Goal: Task Accomplishment & Management: Use online tool/utility

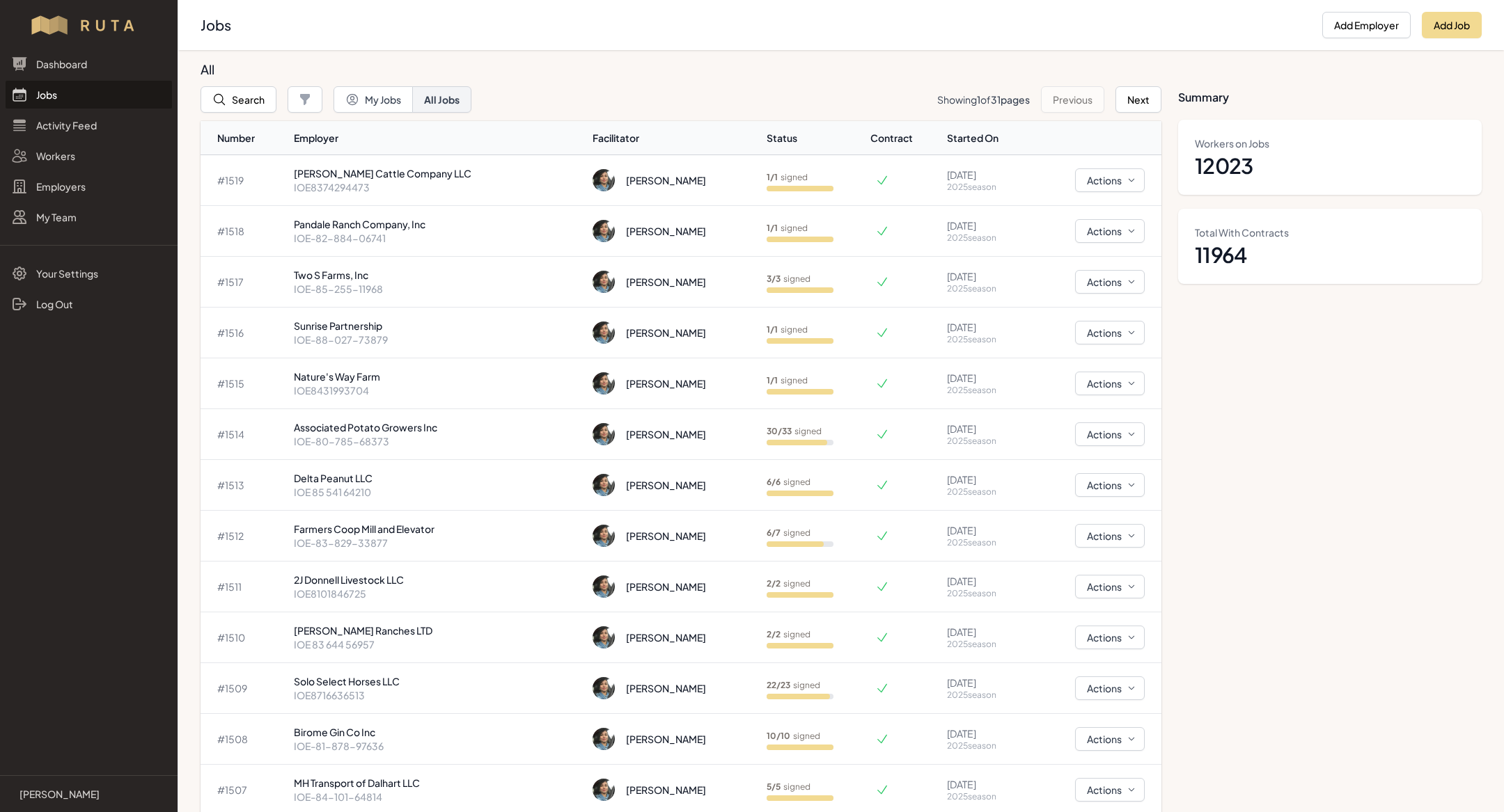
click at [110, 97] on link "Jobs" at bounding box center [89, 94] width 166 height 28
click at [107, 94] on link "Jobs" at bounding box center [89, 94] width 166 height 28
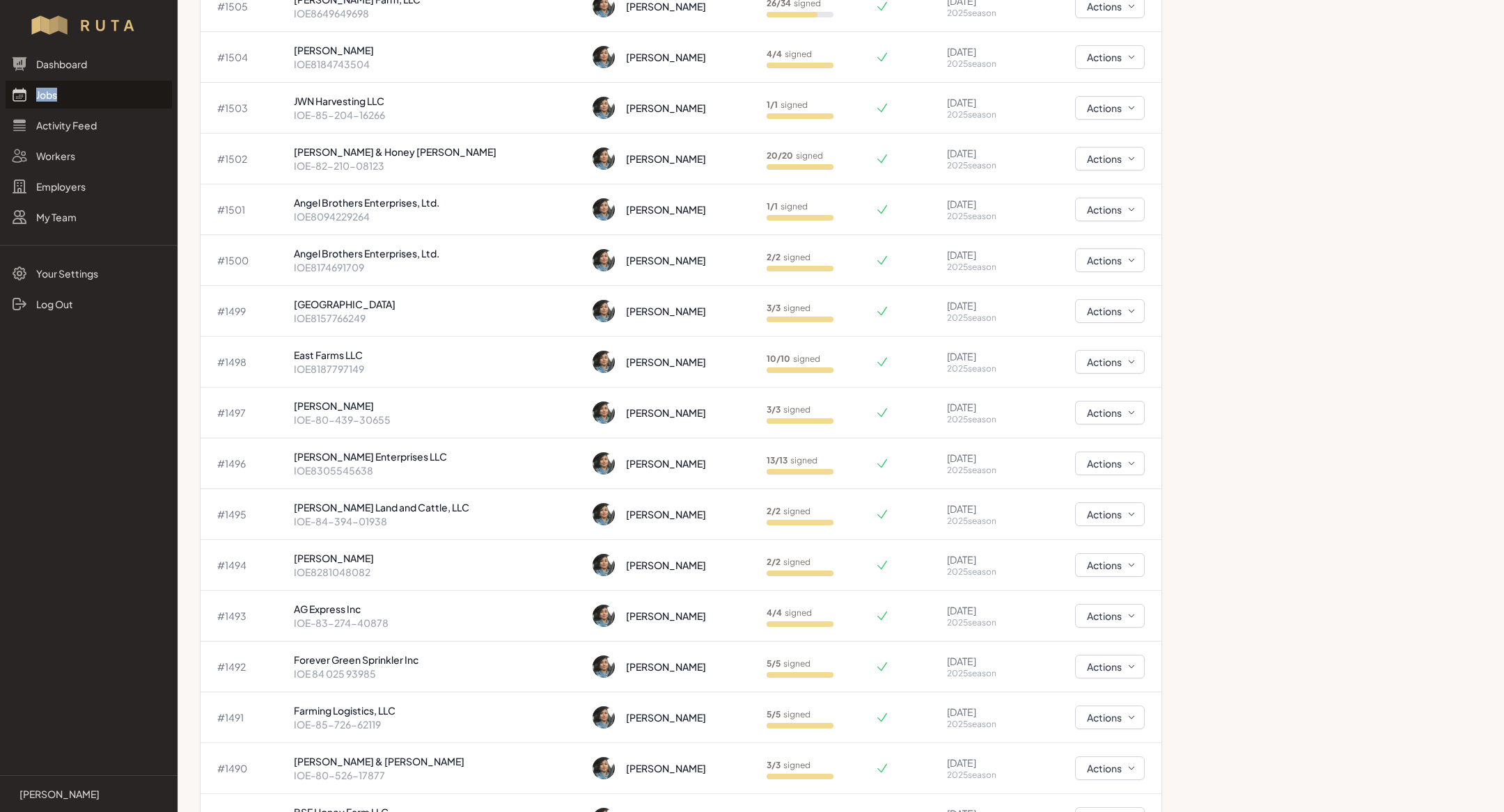
scroll to position [1048, 0]
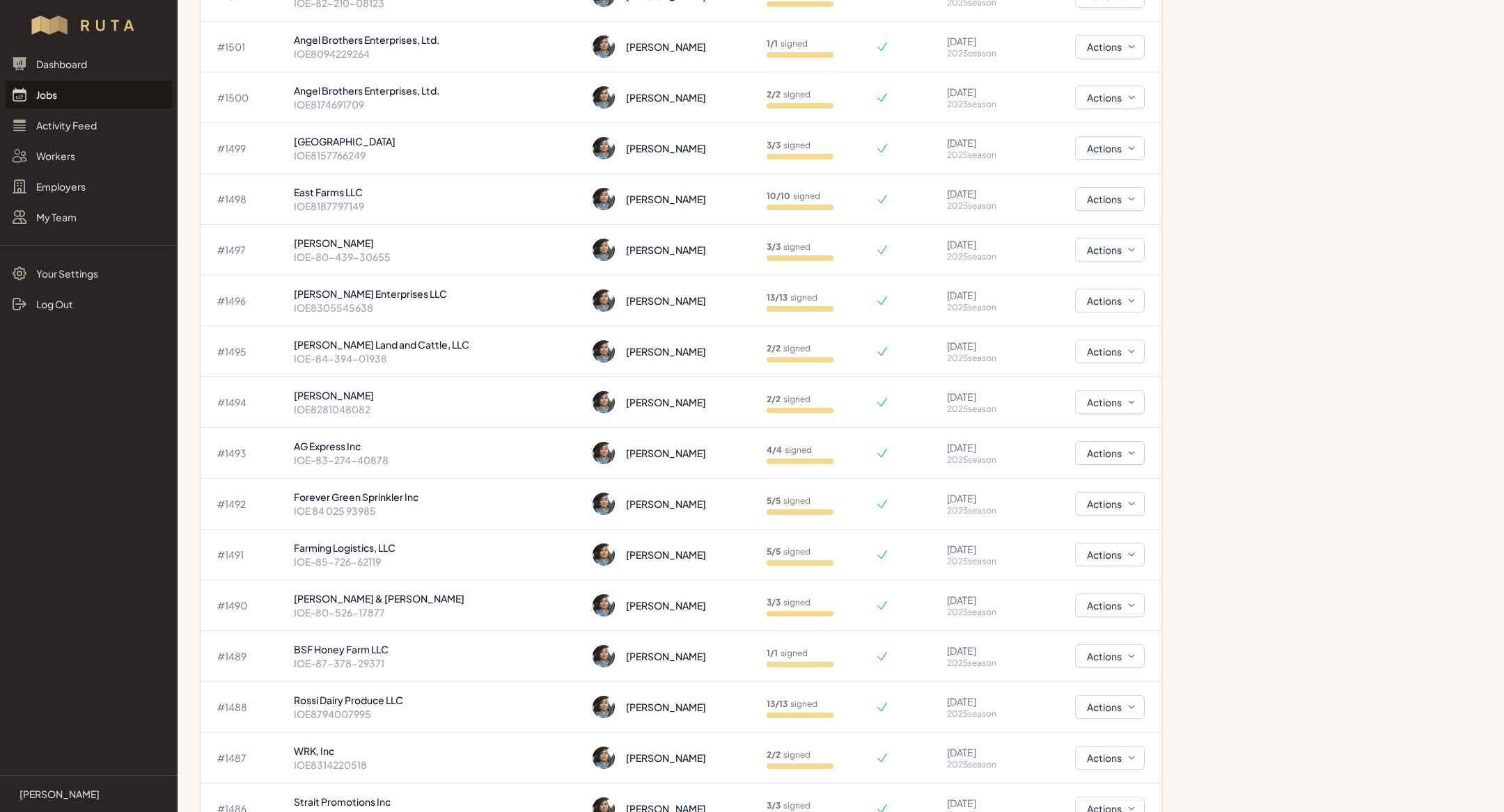
click at [792, 301] on td "13 / 13 signed" at bounding box center [815, 301] width 108 height 50
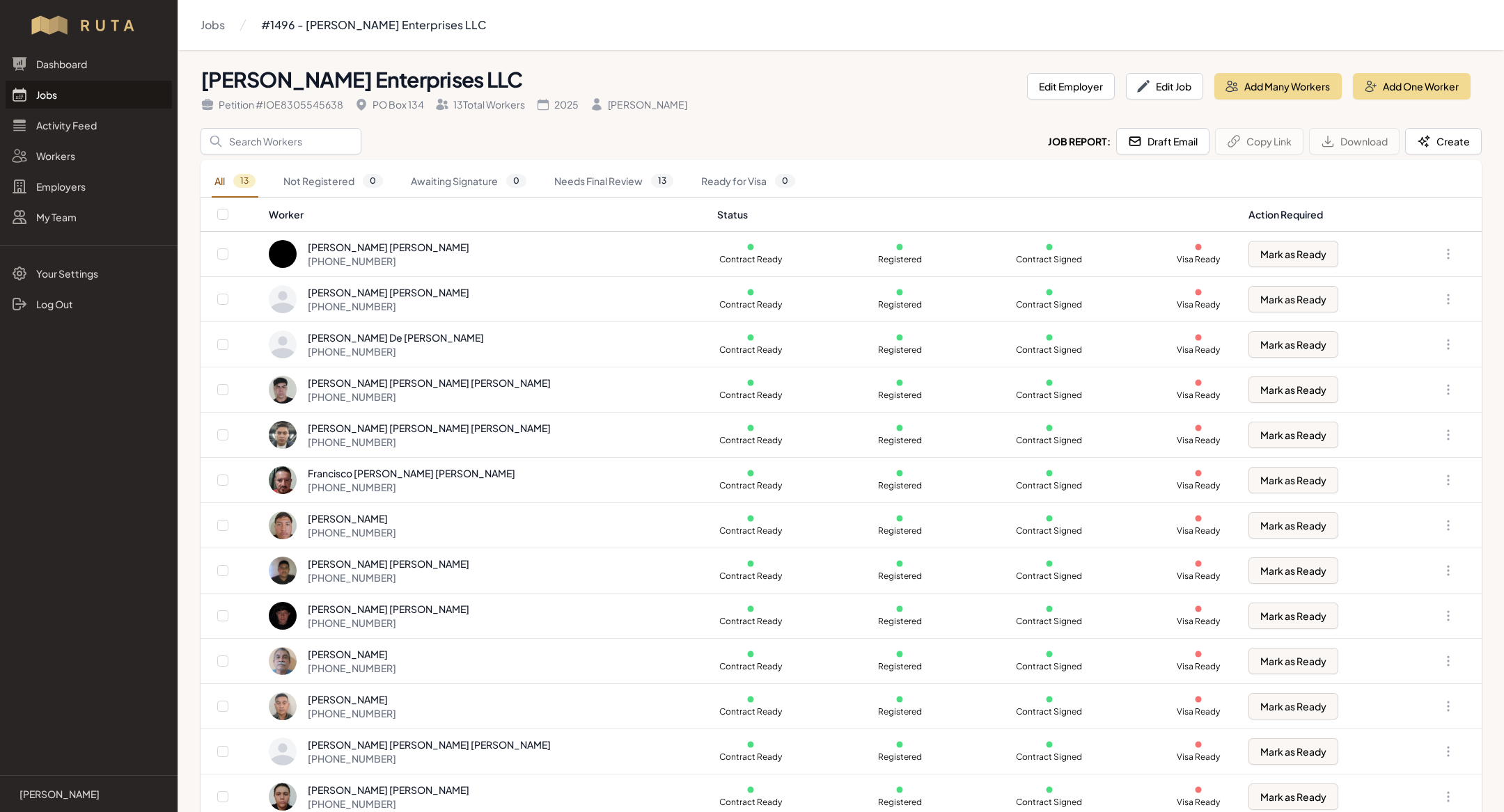
click at [61, 102] on link "Jobs" at bounding box center [89, 94] width 166 height 28
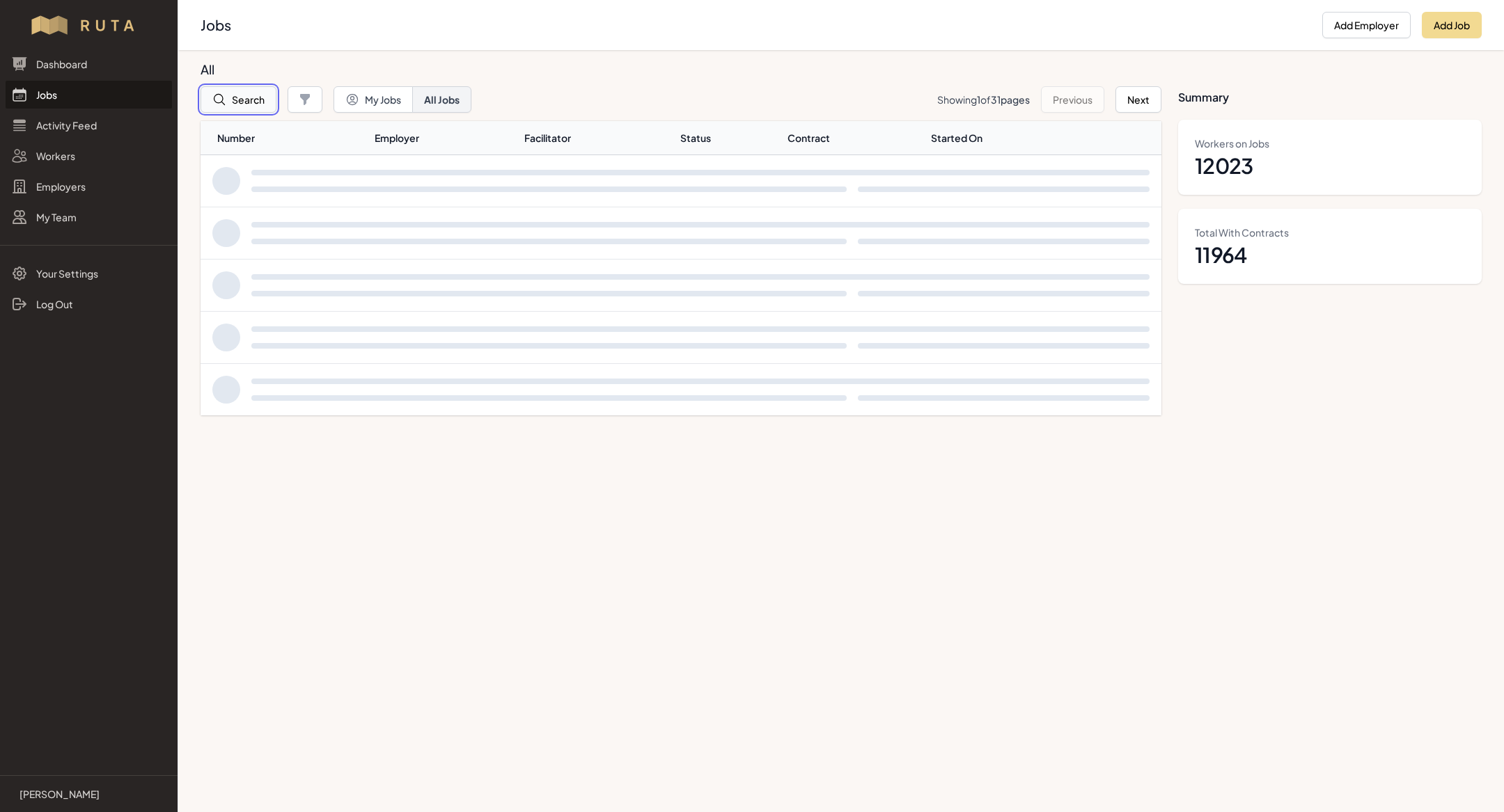
click at [260, 93] on button "Search" at bounding box center [238, 99] width 76 height 26
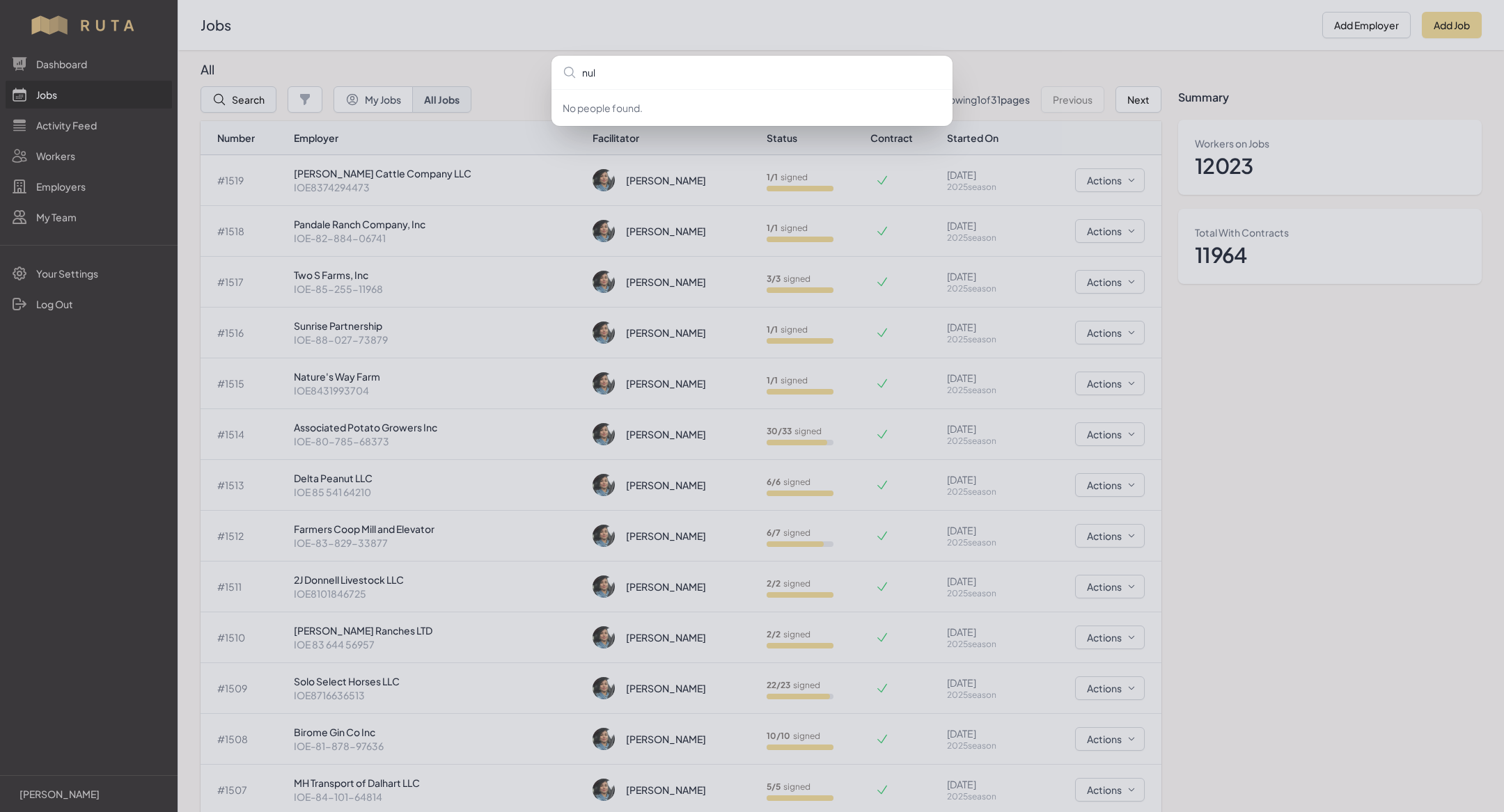
type input "nula"
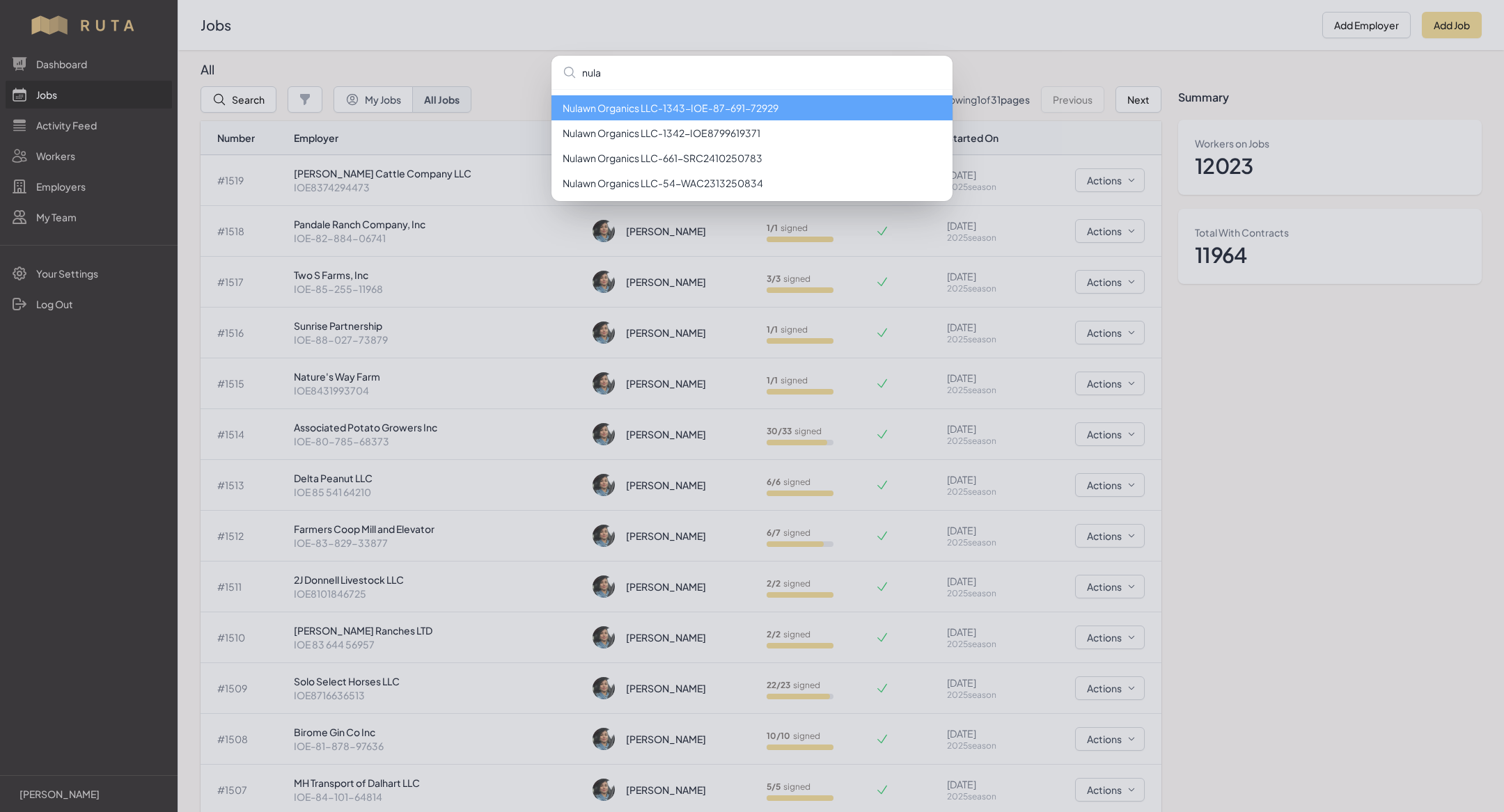
click at [602, 115] on li "Nulawn Organics LLC - 1343 - IOE-87-691-72929" at bounding box center [752, 107] width 401 height 25
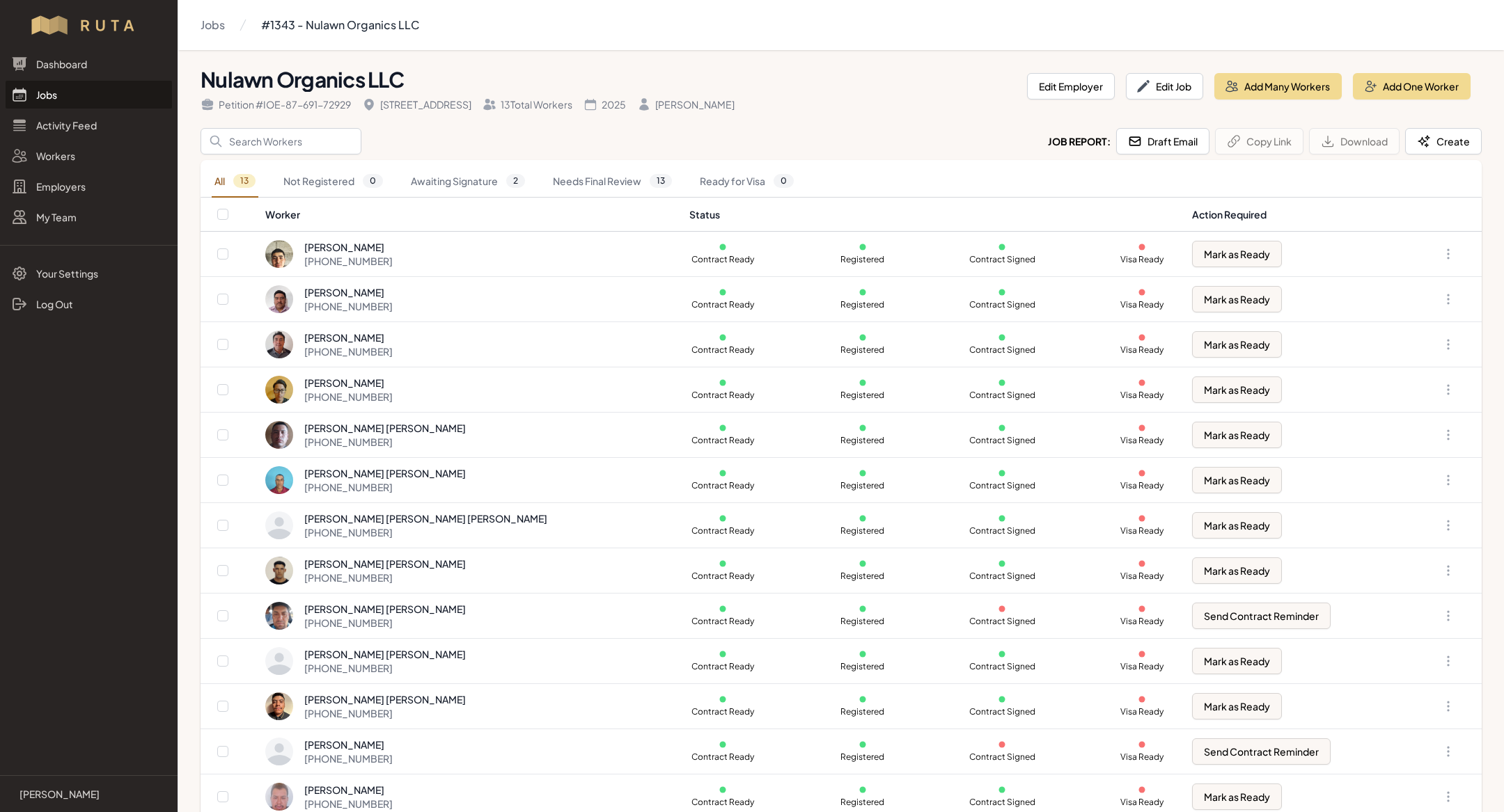
click at [85, 85] on link "Jobs" at bounding box center [89, 94] width 166 height 28
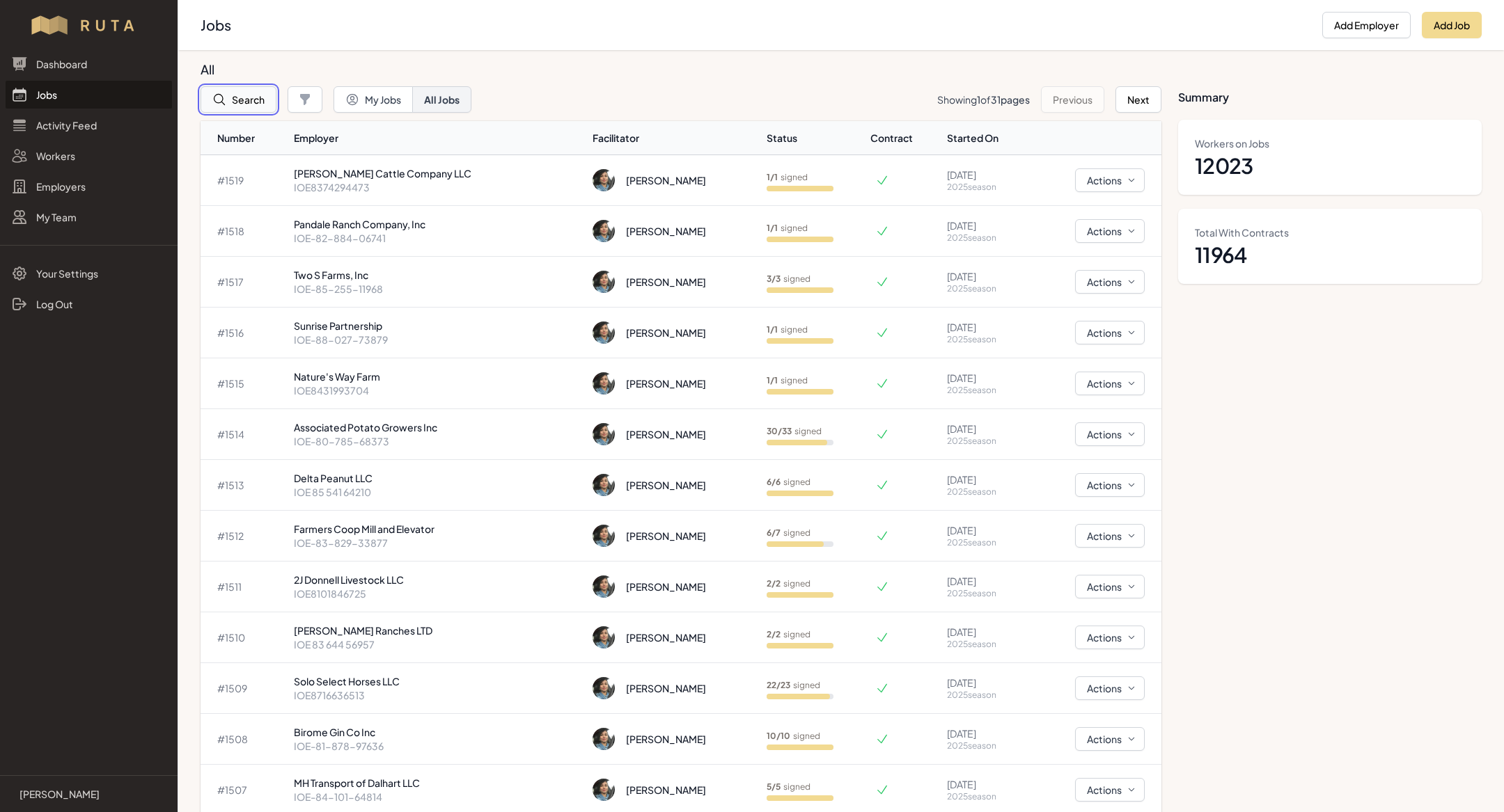
click at [246, 100] on button "Search" at bounding box center [238, 99] width 76 height 26
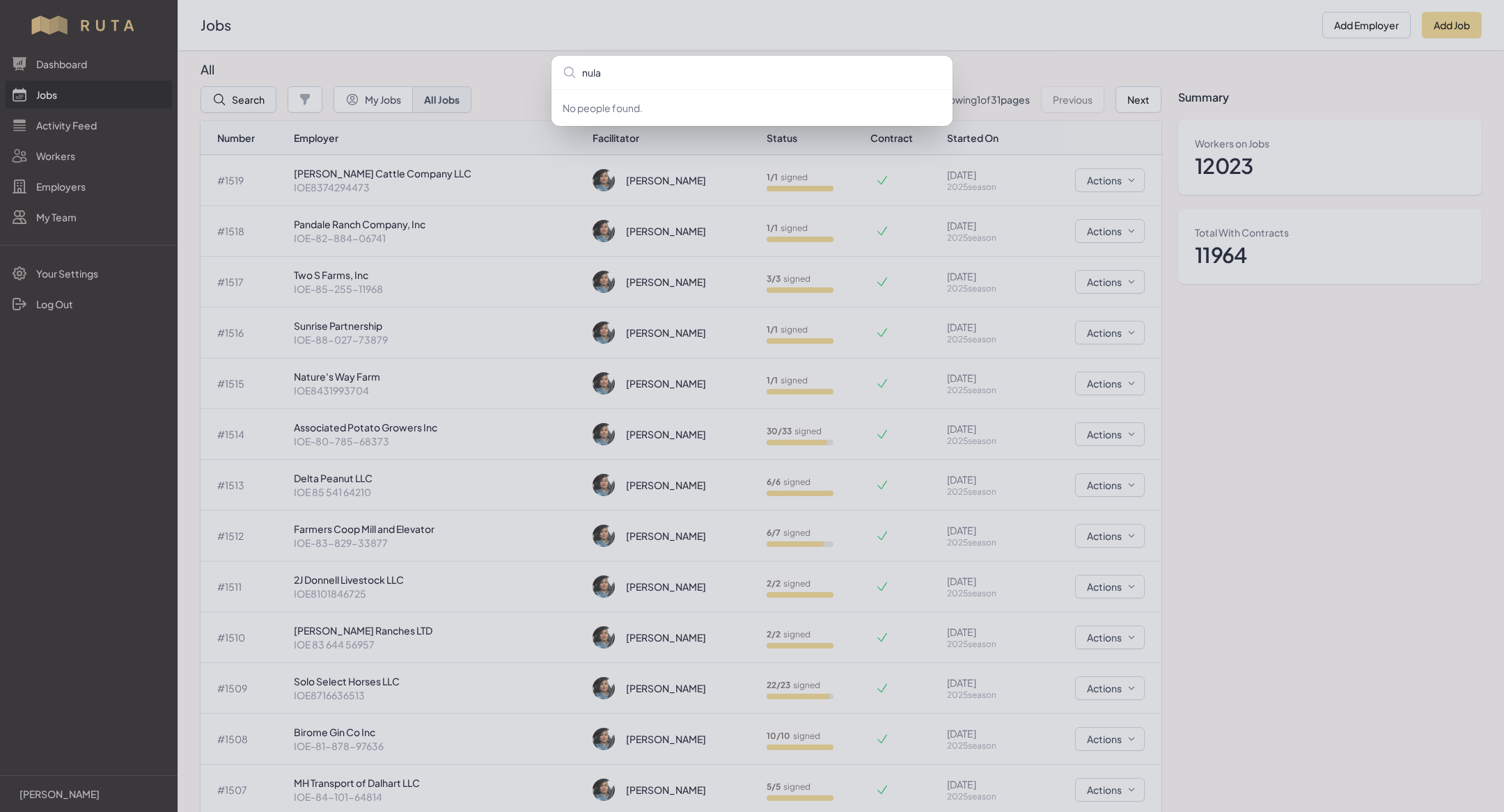
type input "nulaw"
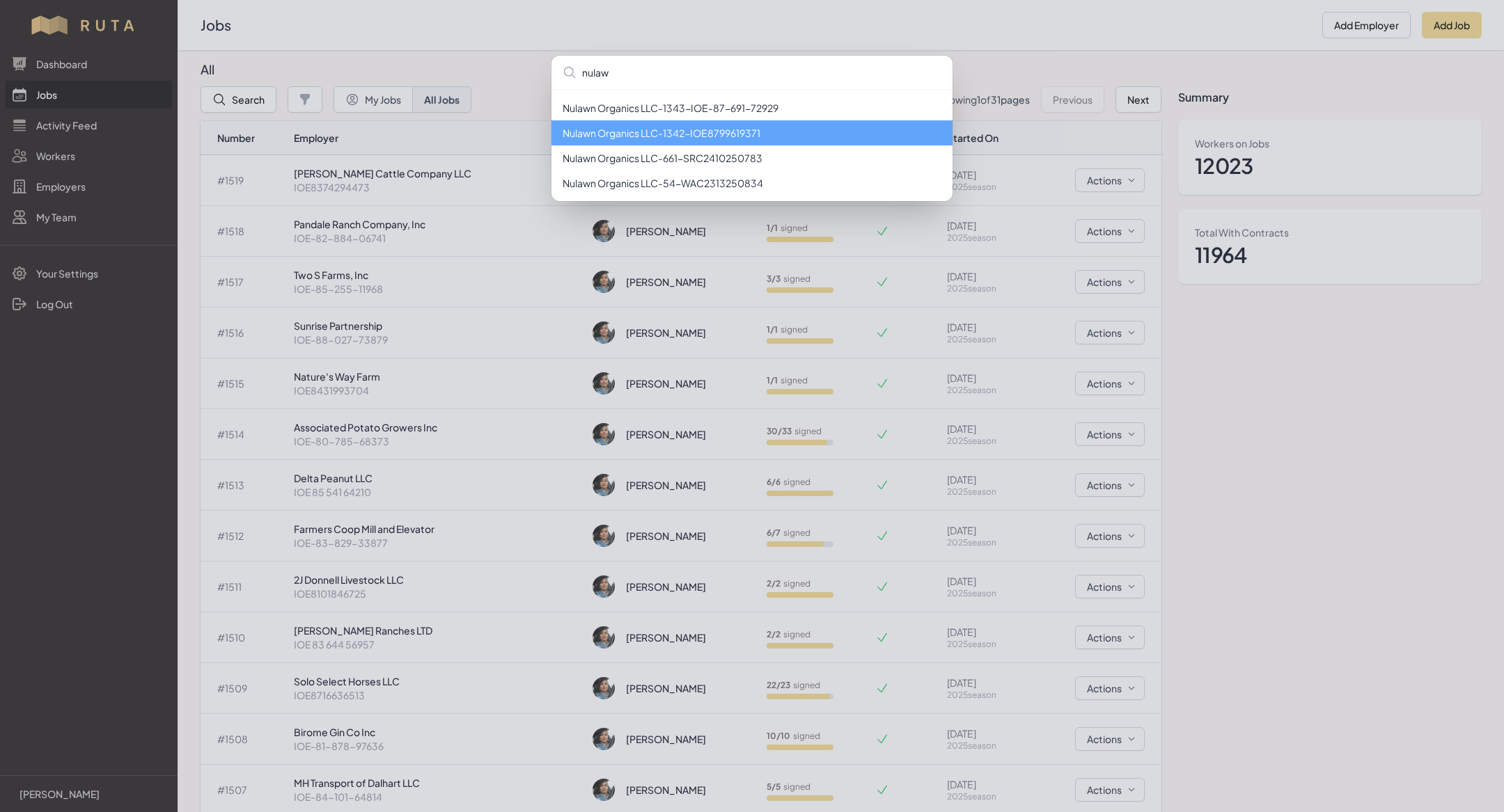
click at [619, 143] on li "Nulawn Organics LLC - 1342 - IOE8799619371" at bounding box center [752, 133] width 401 height 25
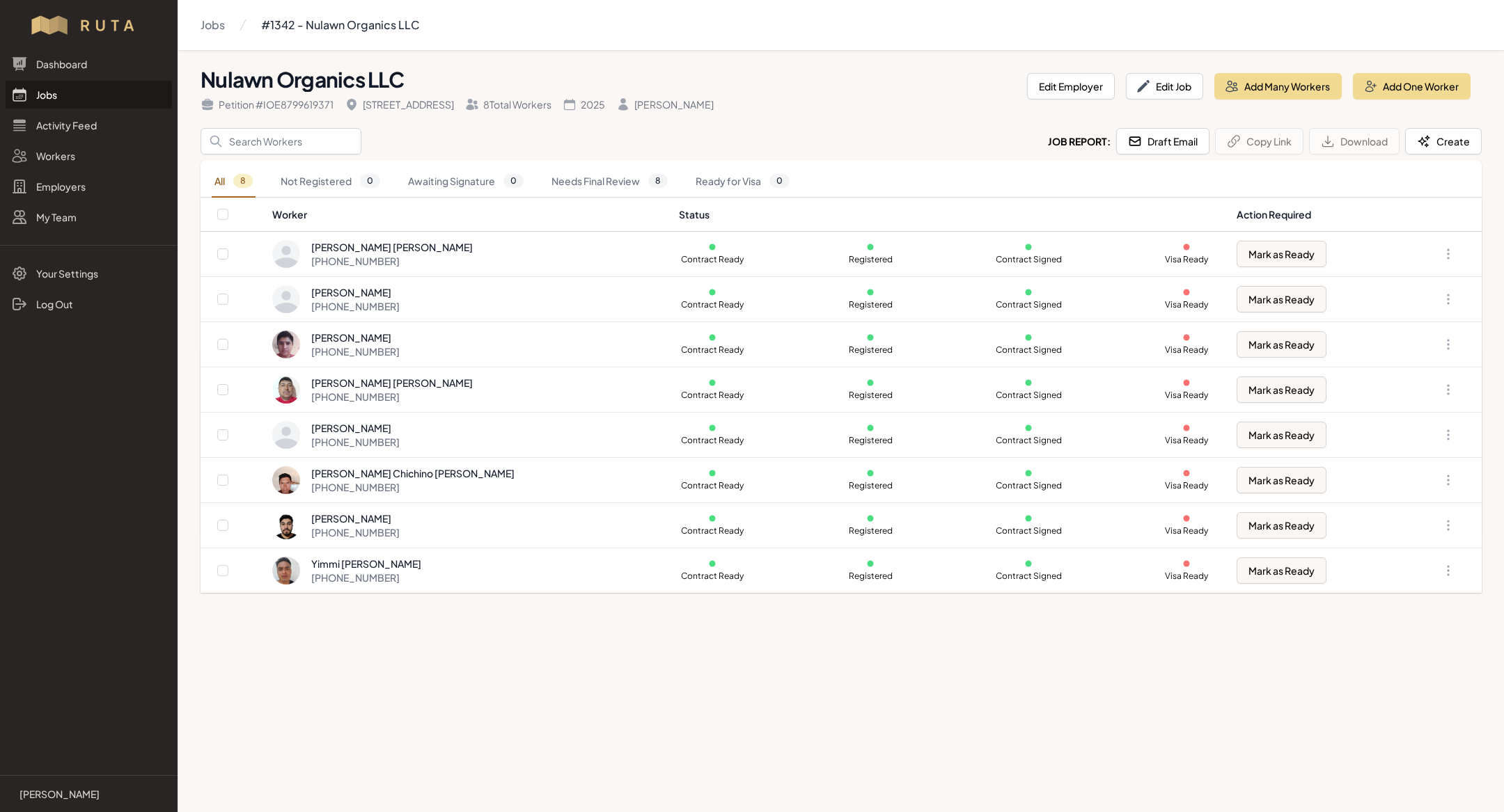
click at [82, 86] on link "Jobs" at bounding box center [89, 94] width 166 height 28
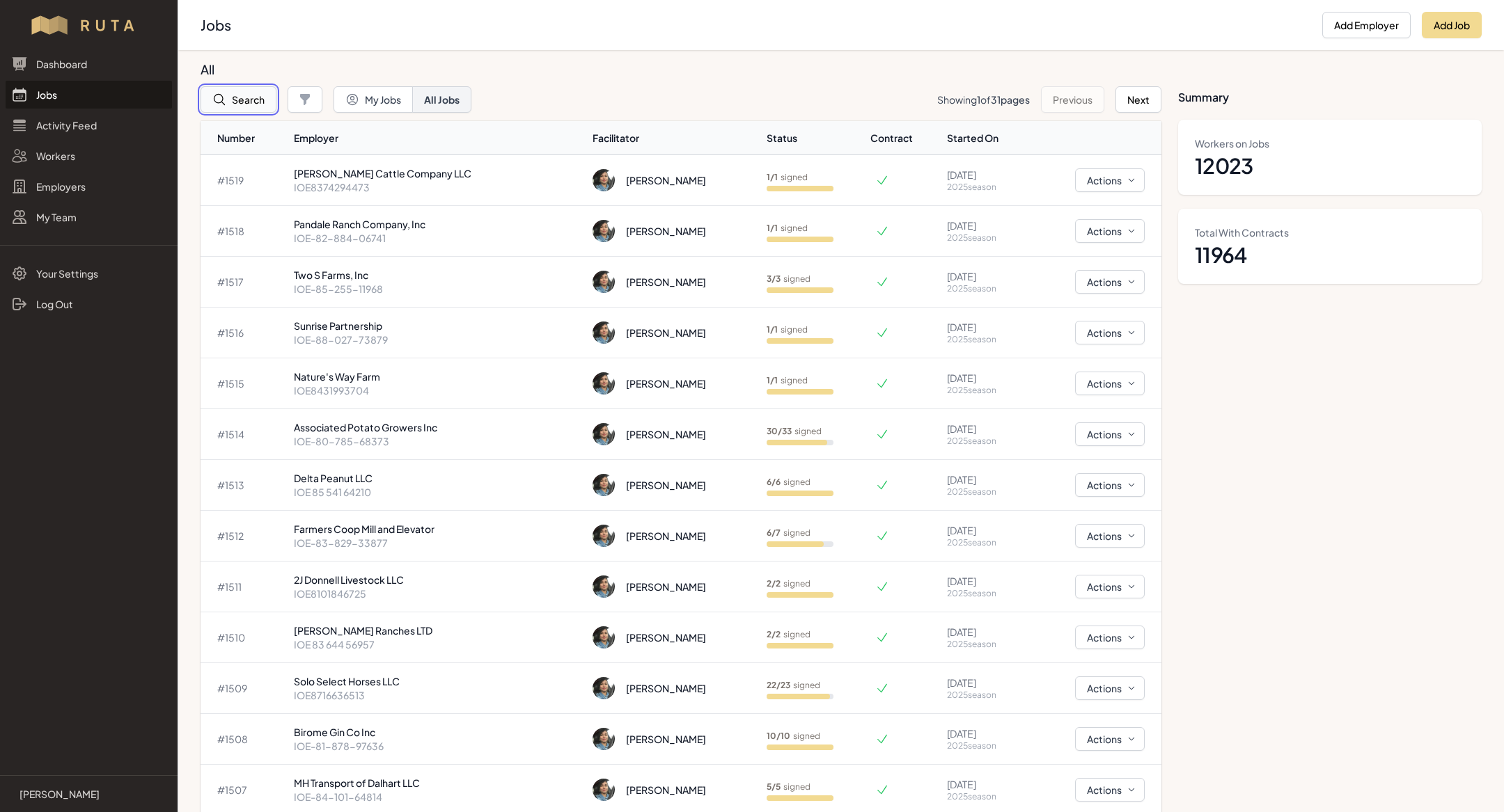
click at [240, 107] on button "Search" at bounding box center [238, 99] width 76 height 26
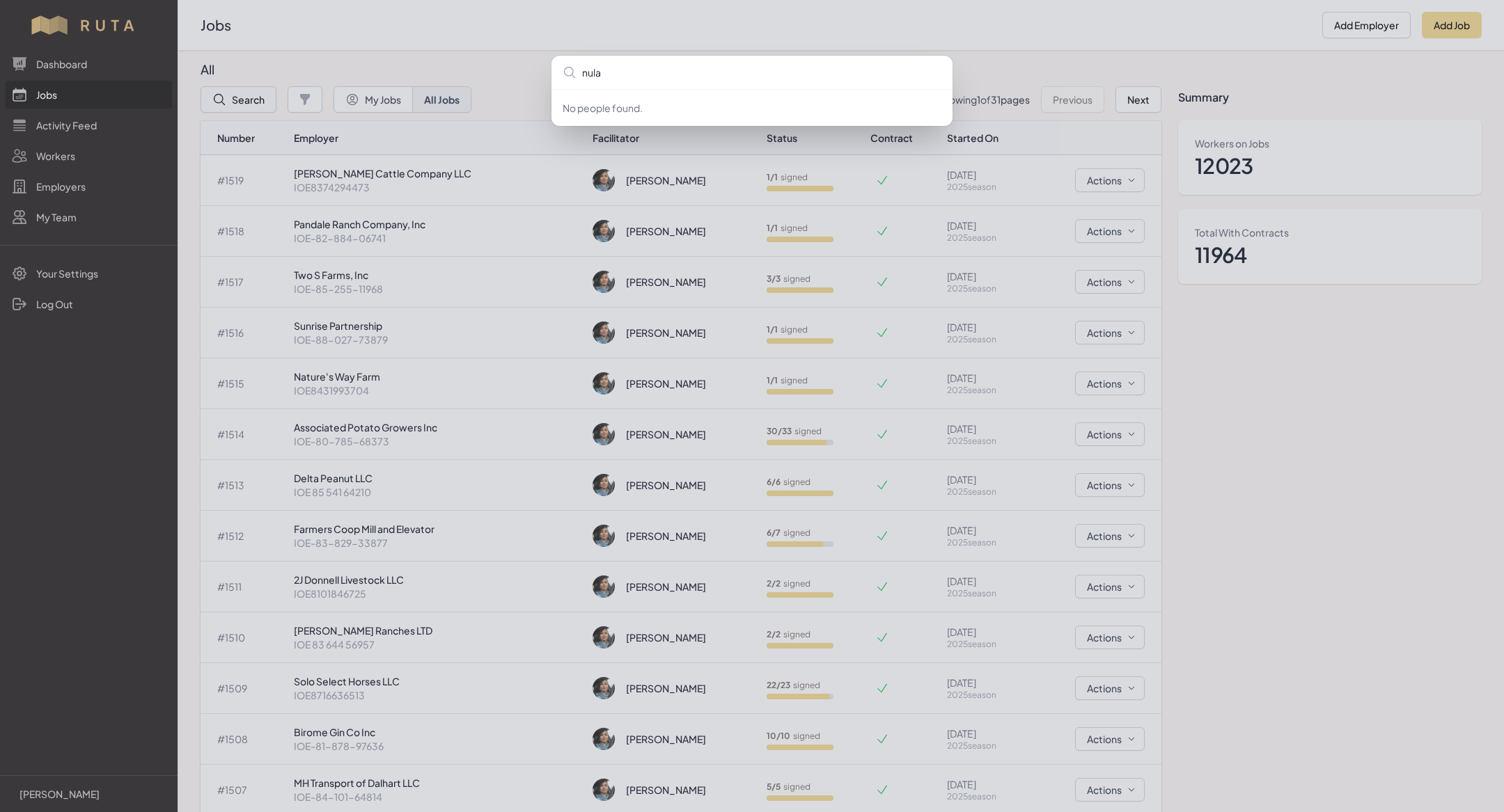
type input "nulaw"
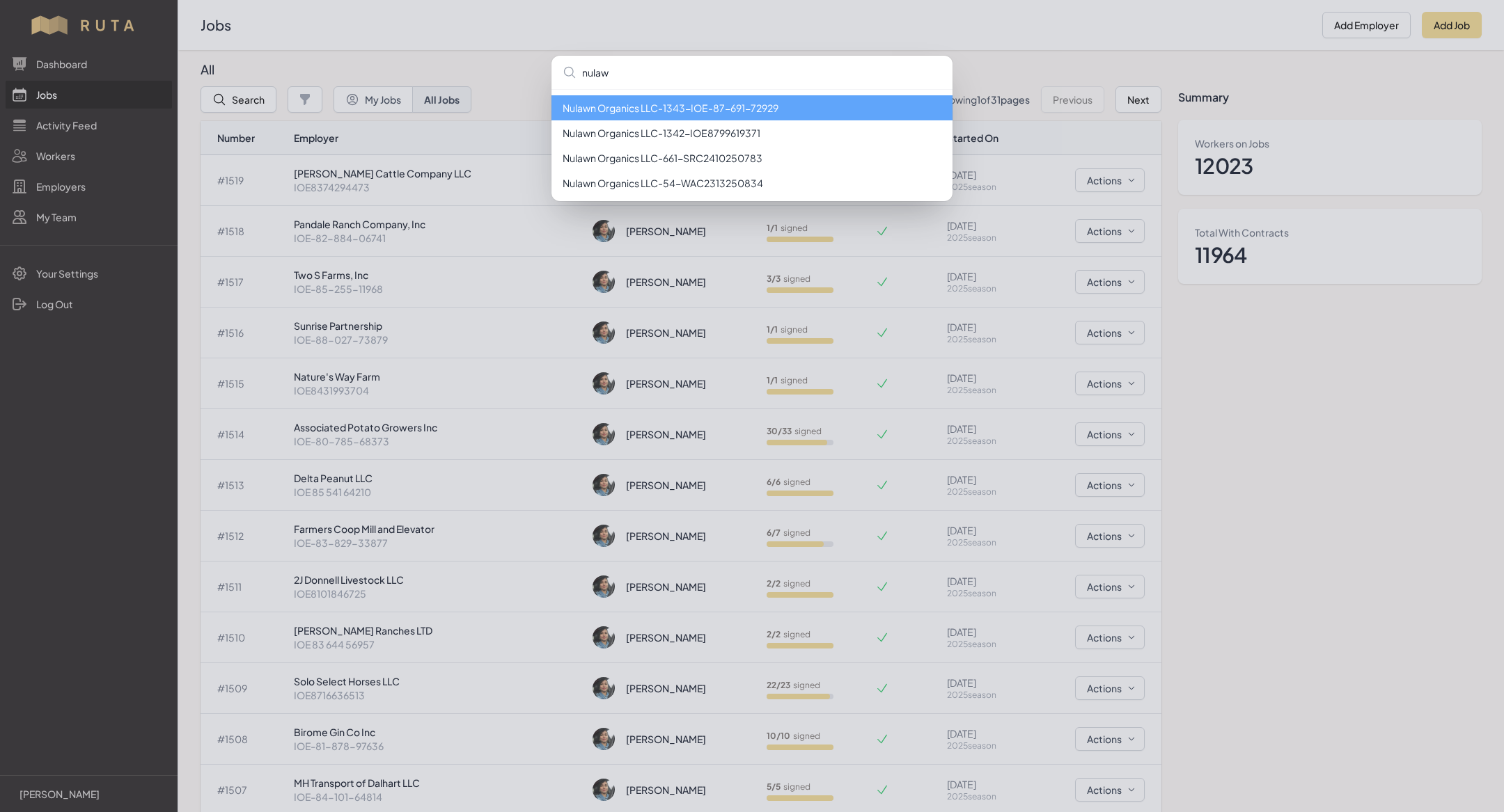
click at [650, 107] on li "Nulawn Organics LLC - 1343 - IOE-87-691-72929" at bounding box center [752, 107] width 401 height 25
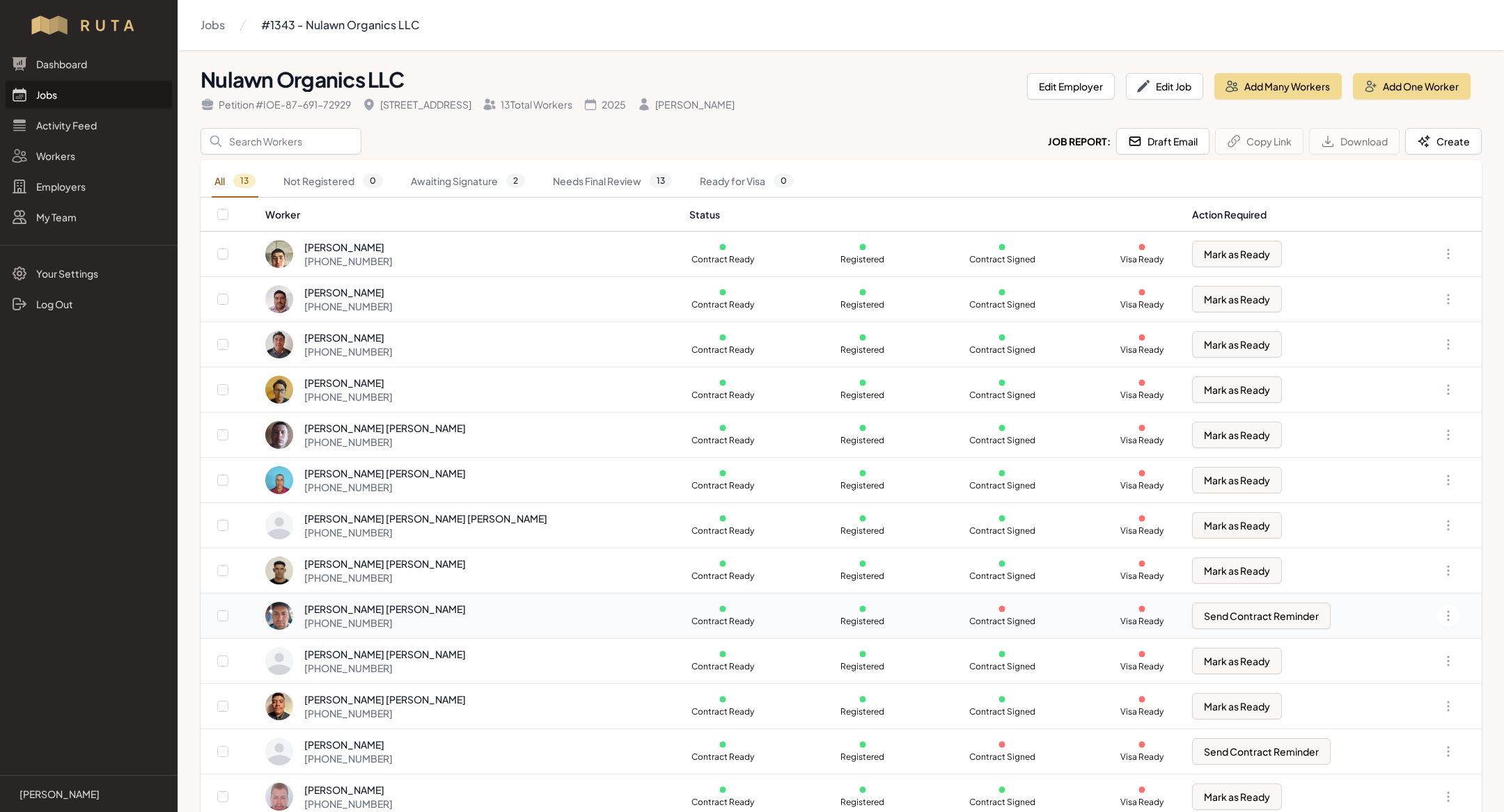
click at [480, 605] on div "[PERSON_NAME] [PERSON_NAME] [PHONE_NUMBER]" at bounding box center [469, 616] width 408 height 28
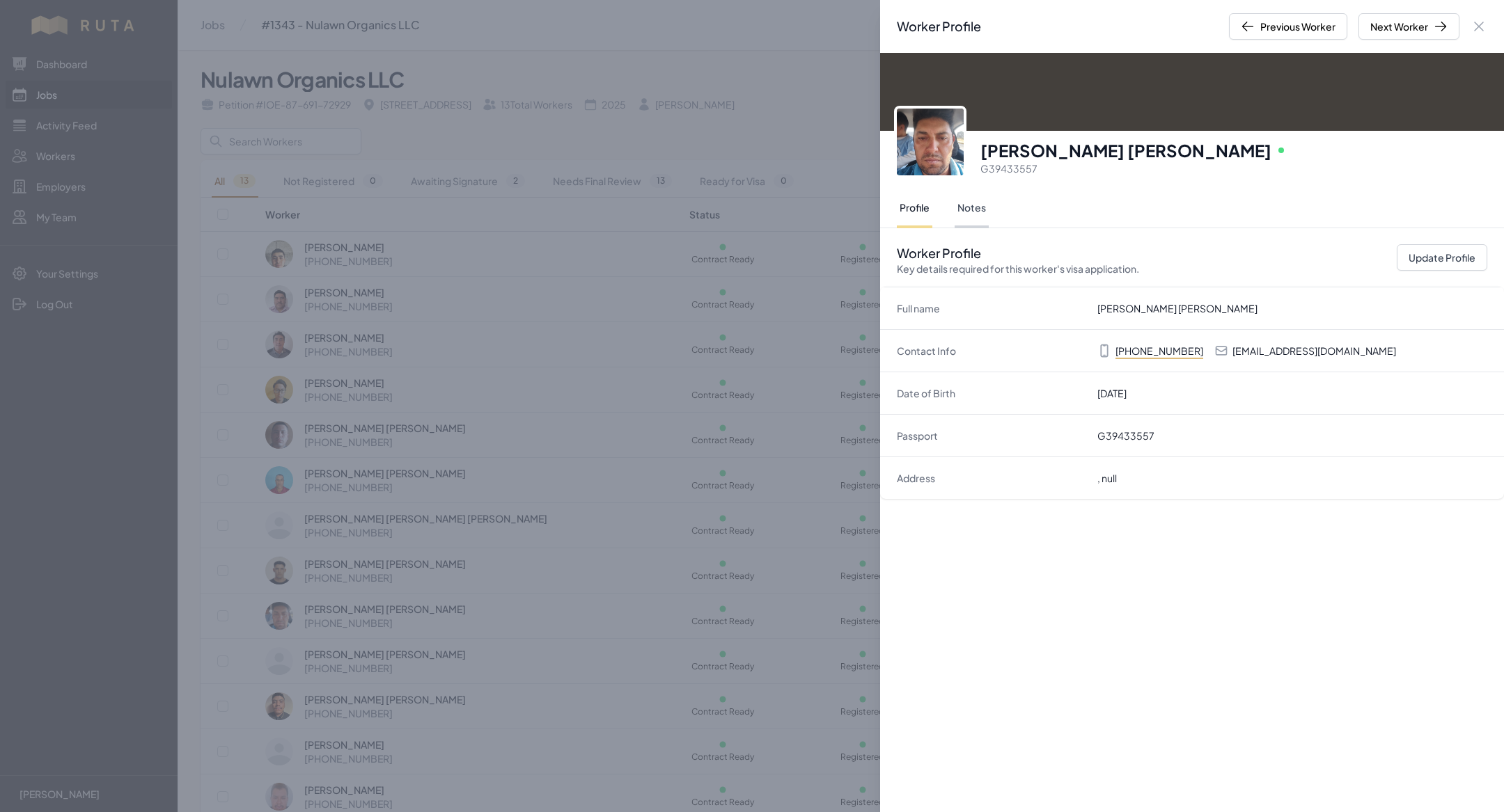
click at [970, 198] on button "Notes" at bounding box center [971, 209] width 35 height 39
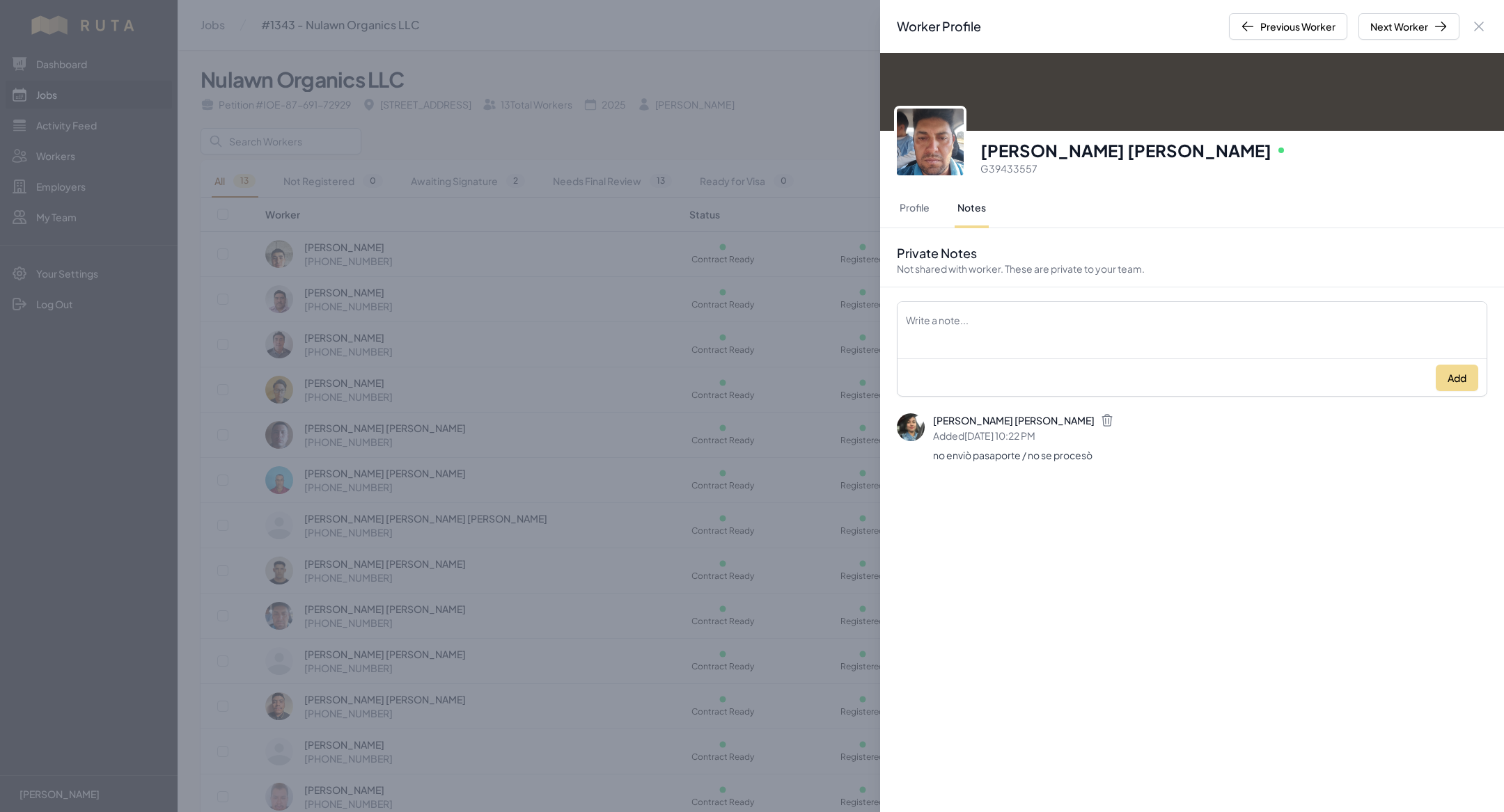
click at [585, 480] on div "Worker Profile Previous Worker Next Worker Close panel [PERSON_NAME] [PERSON_NA…" at bounding box center [752, 406] width 1504 height 812
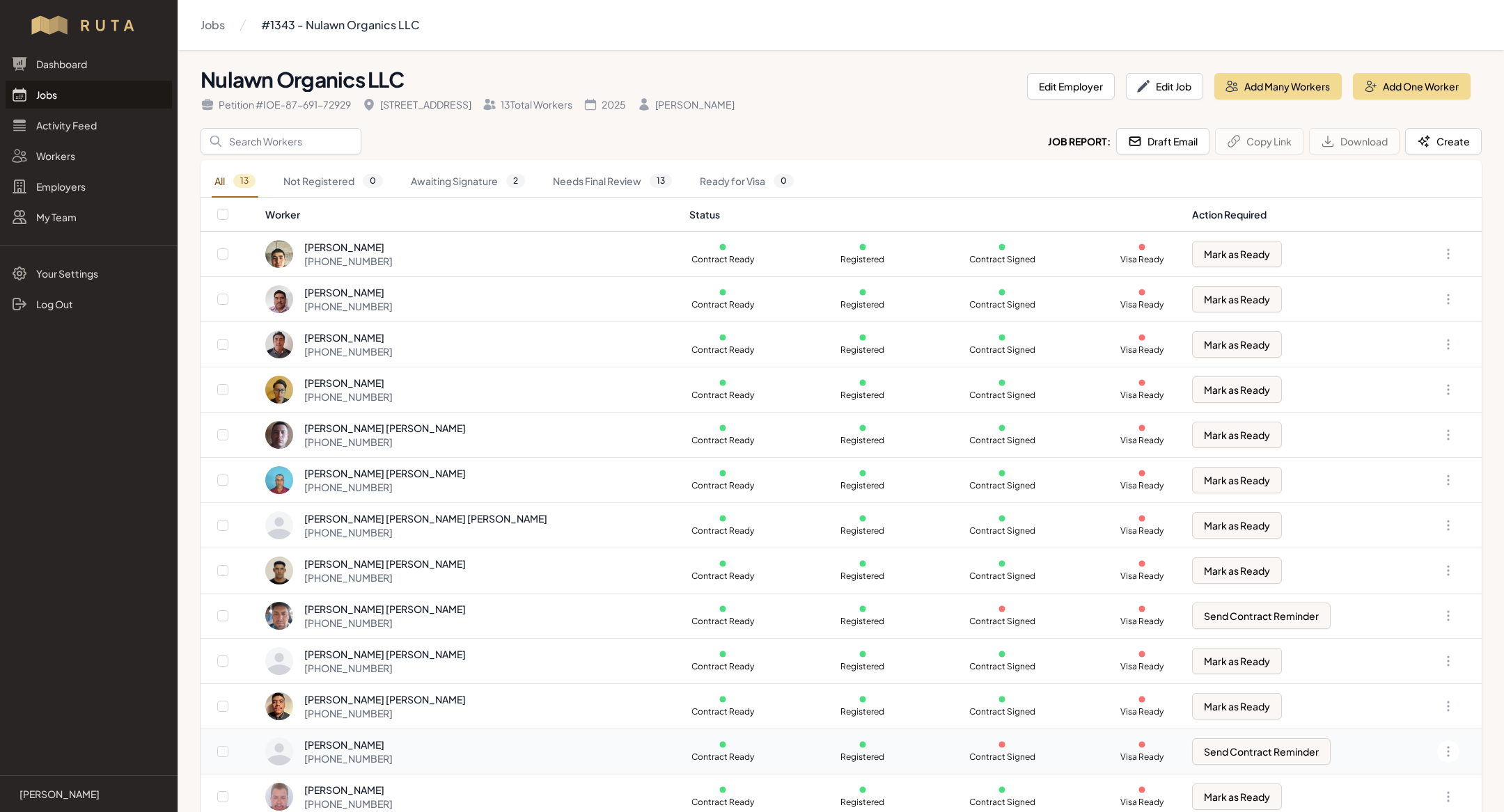
click at [315, 738] on div "[PERSON_NAME]" at bounding box center [349, 745] width 89 height 14
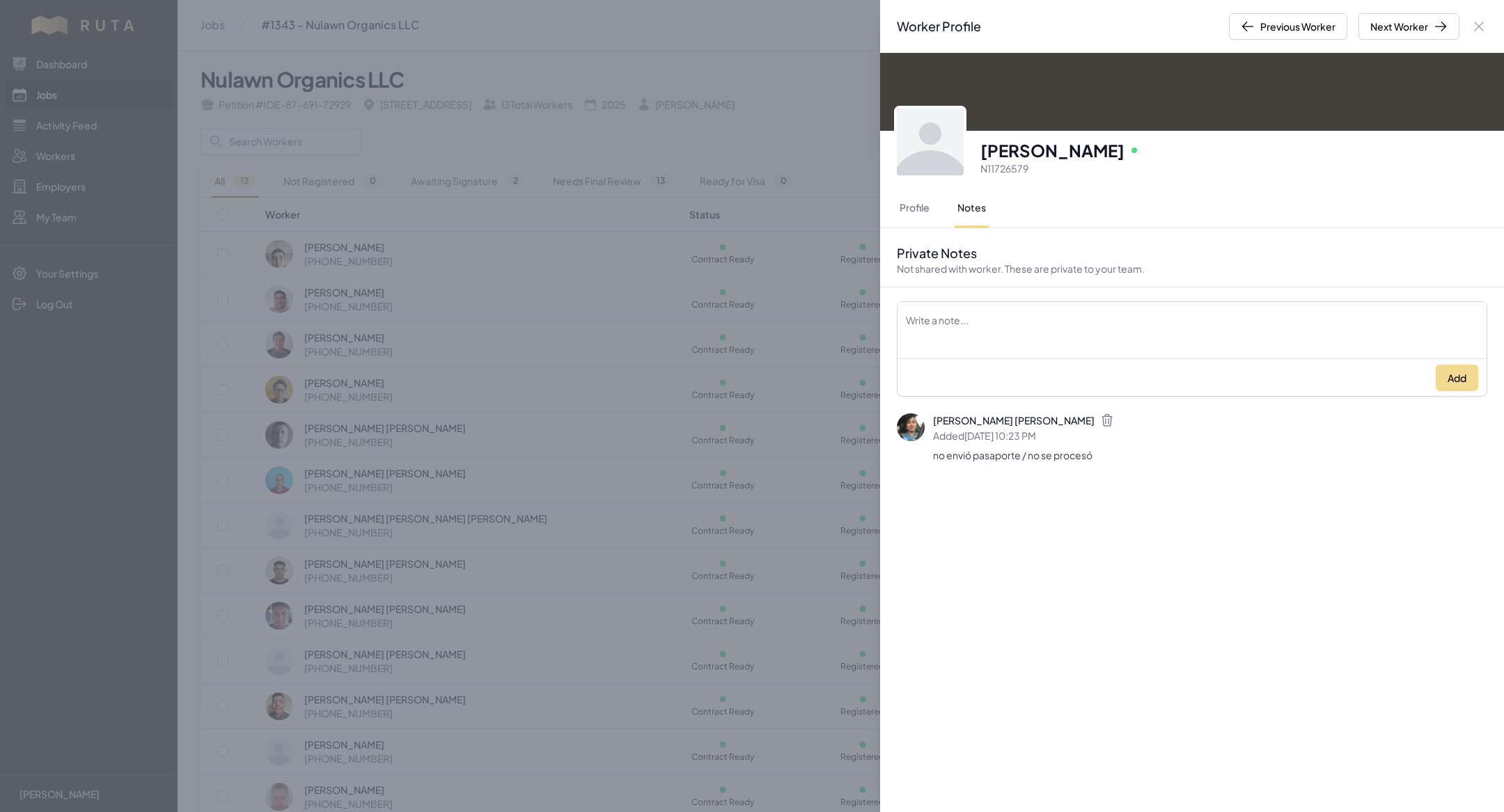
click at [743, 353] on div "Worker Profile Previous Worker Next Worker Close panel [PERSON_NAME] Online N11…" at bounding box center [752, 406] width 1504 height 812
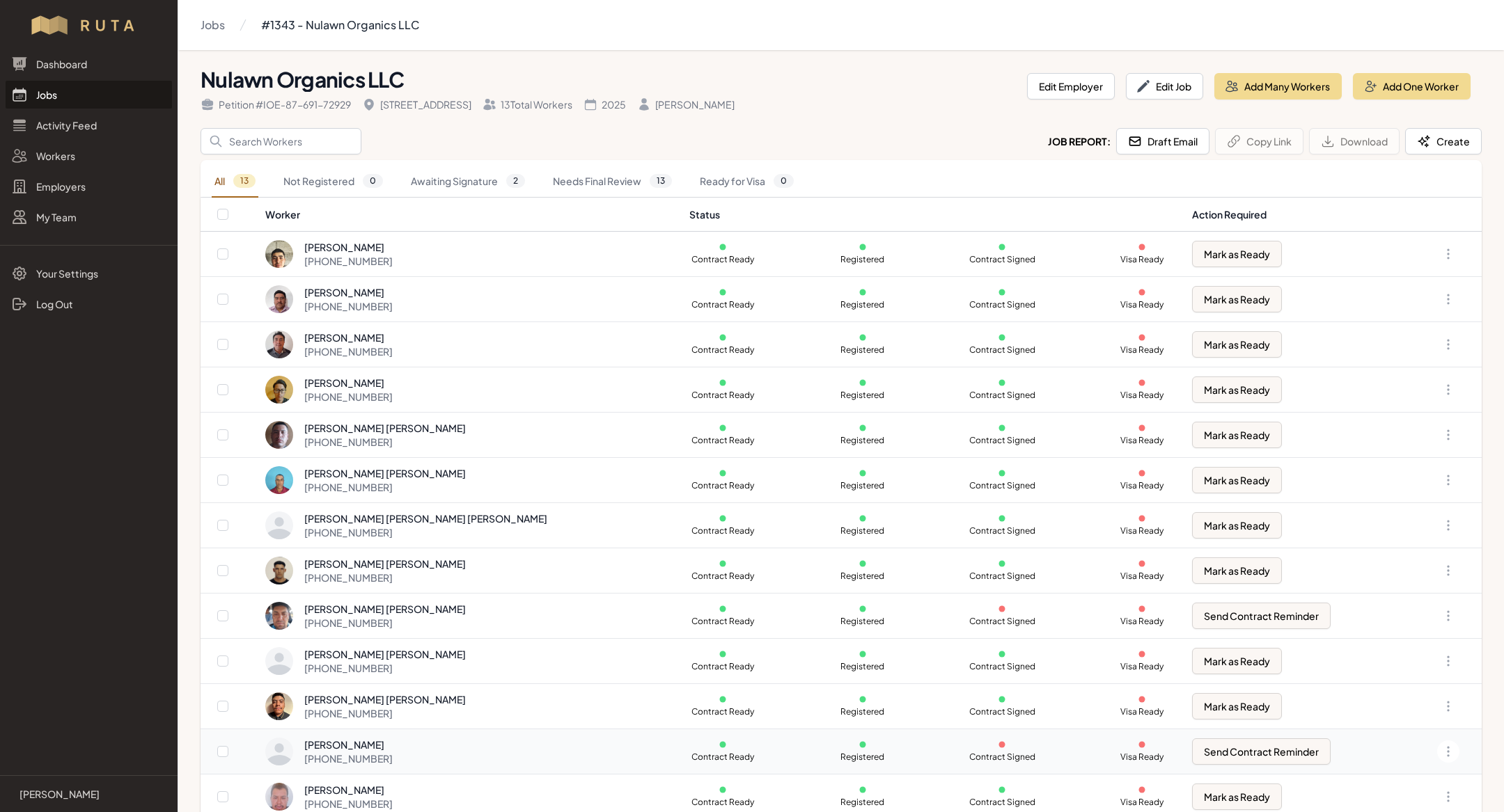
click at [372, 738] on div "[PERSON_NAME]" at bounding box center [349, 745] width 89 height 14
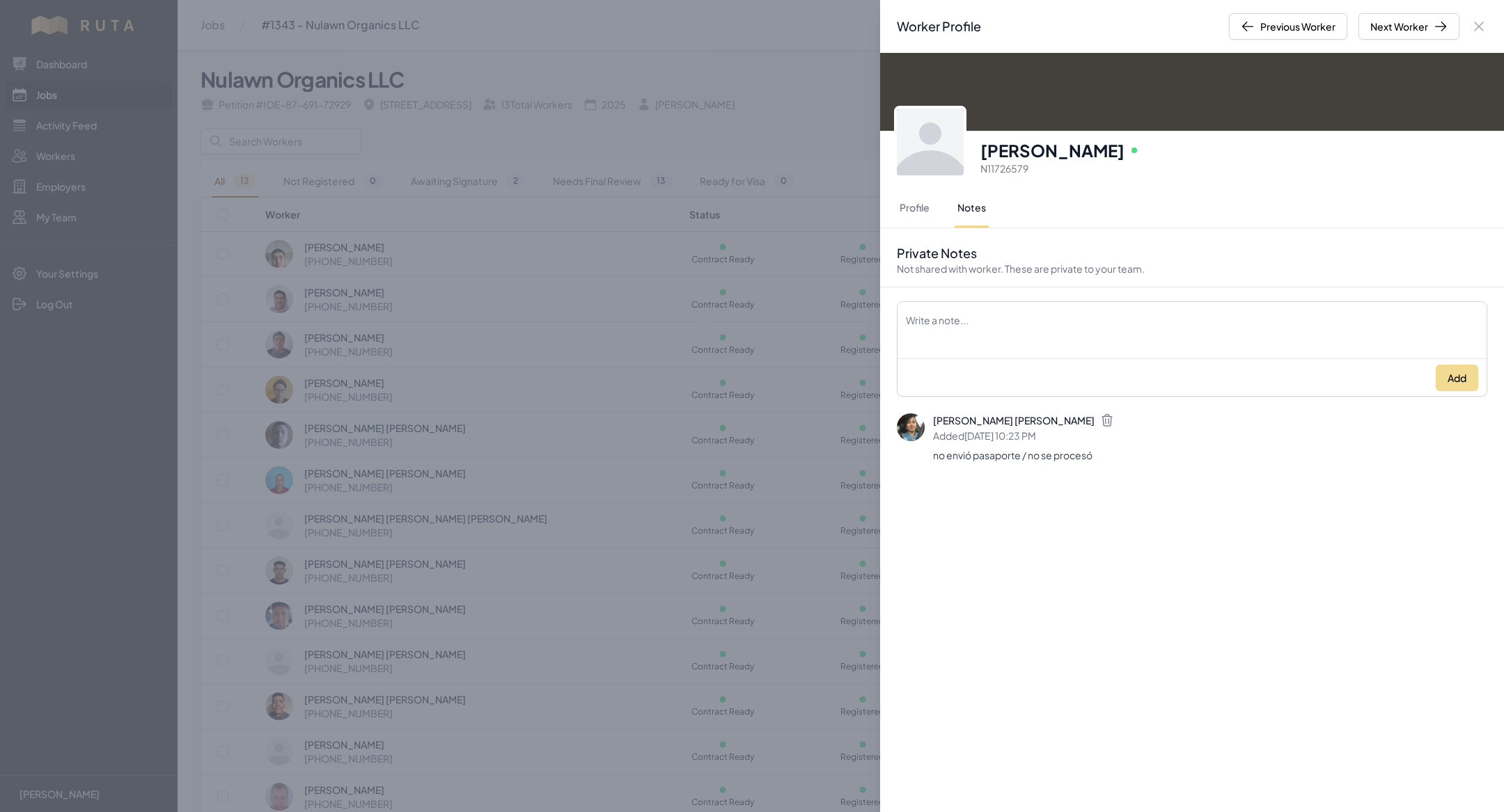
click at [515, 534] on div "Worker Profile Previous Worker Next Worker Close panel [PERSON_NAME] Online N11…" at bounding box center [752, 406] width 1504 height 812
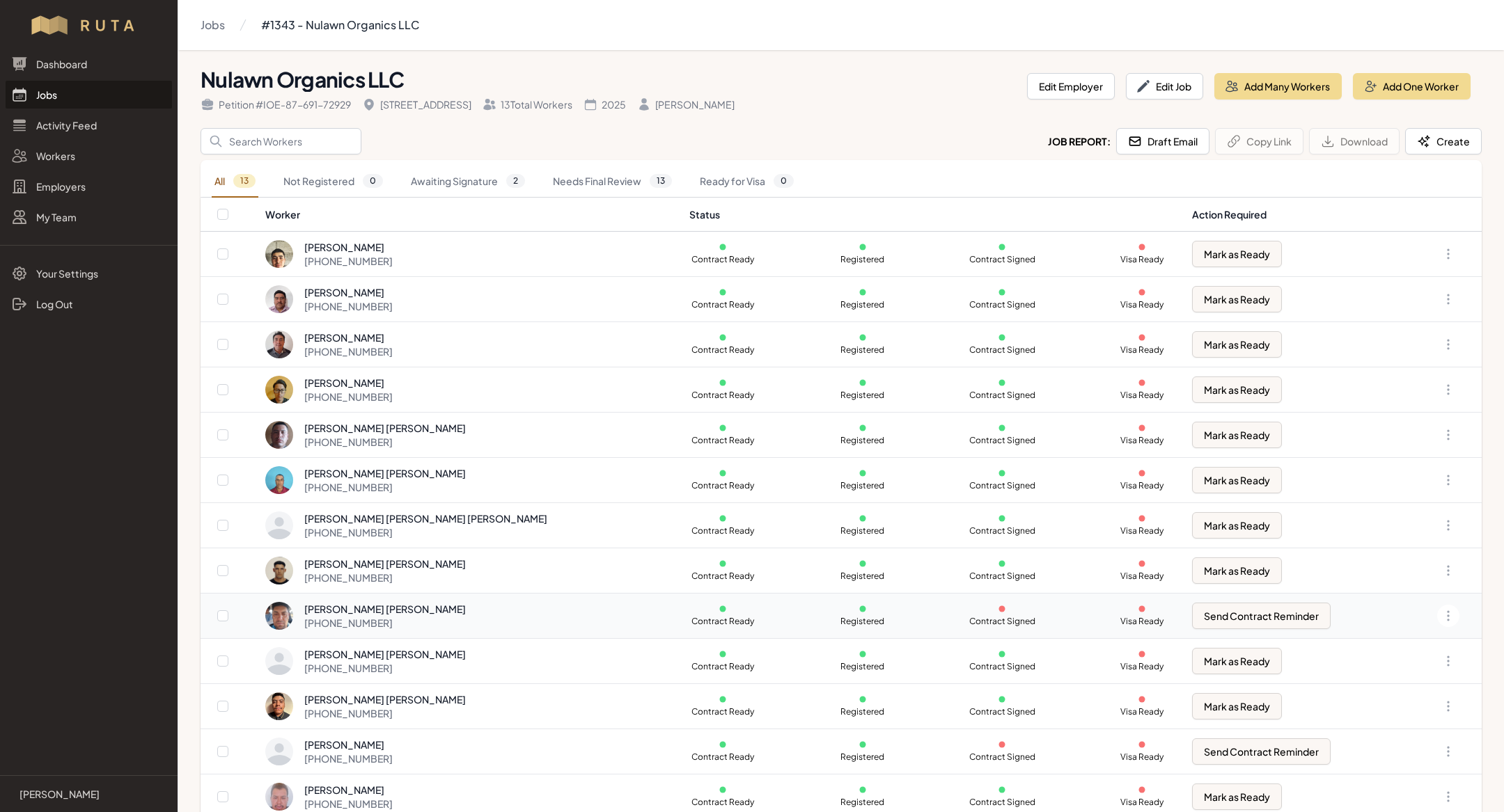
click at [401, 605] on div "[PERSON_NAME] [PERSON_NAME]" at bounding box center [385, 608] width 162 height 14
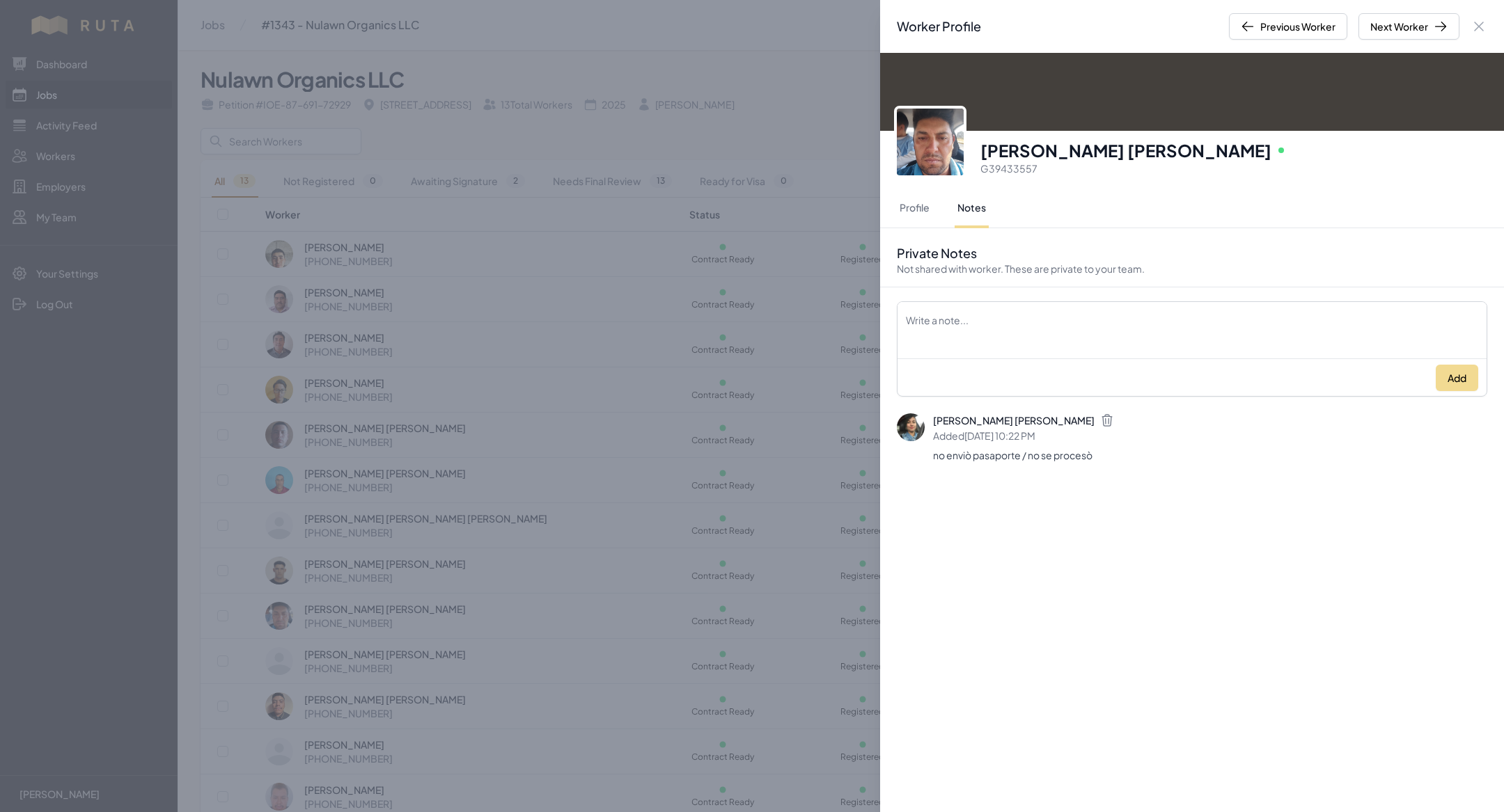
click at [474, 430] on div "Worker Profile Previous Worker Next Worker Close panel [PERSON_NAME] [PERSON_NA…" at bounding box center [752, 406] width 1504 height 812
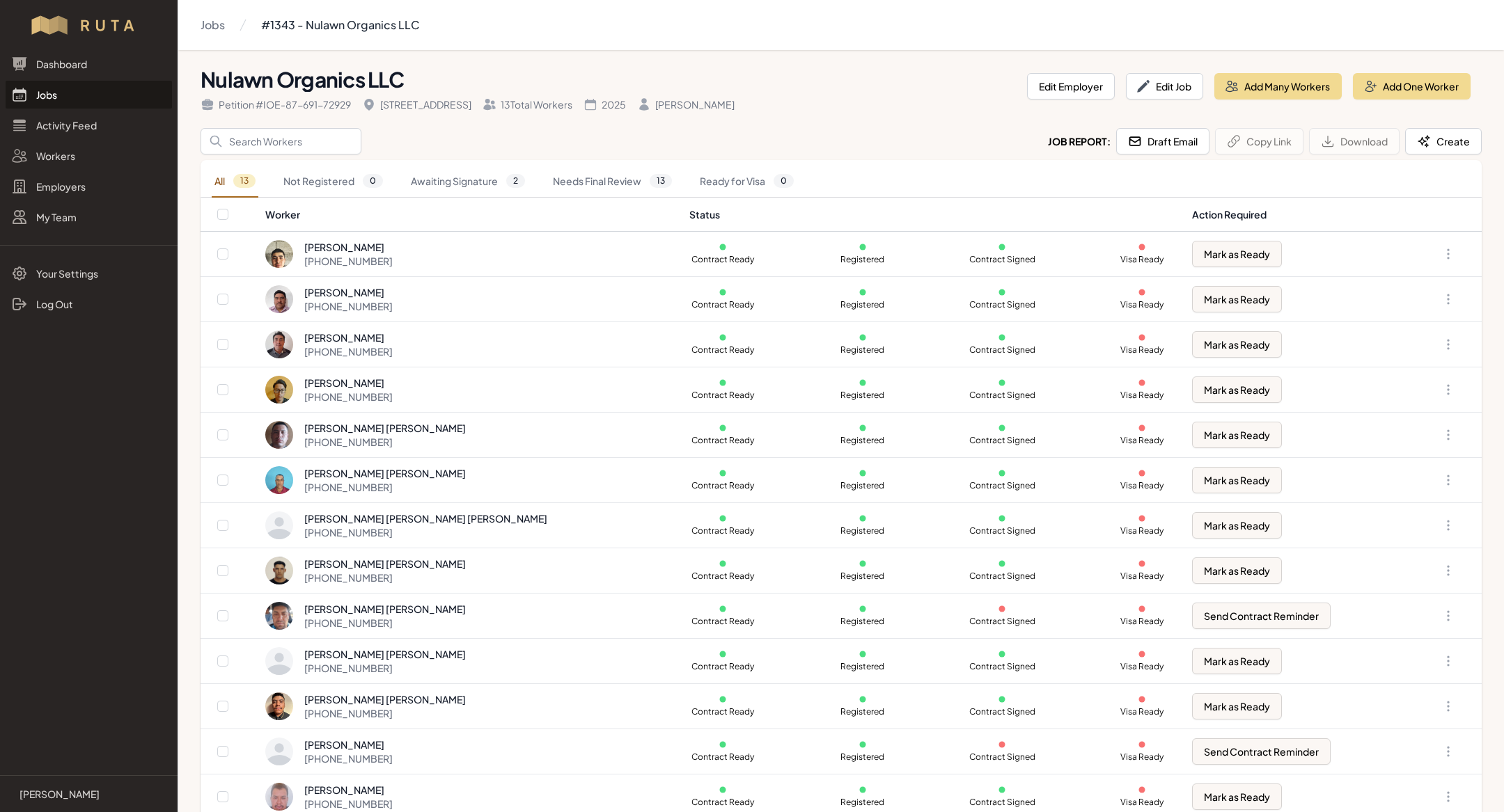
click at [73, 105] on link "Jobs" at bounding box center [89, 94] width 166 height 28
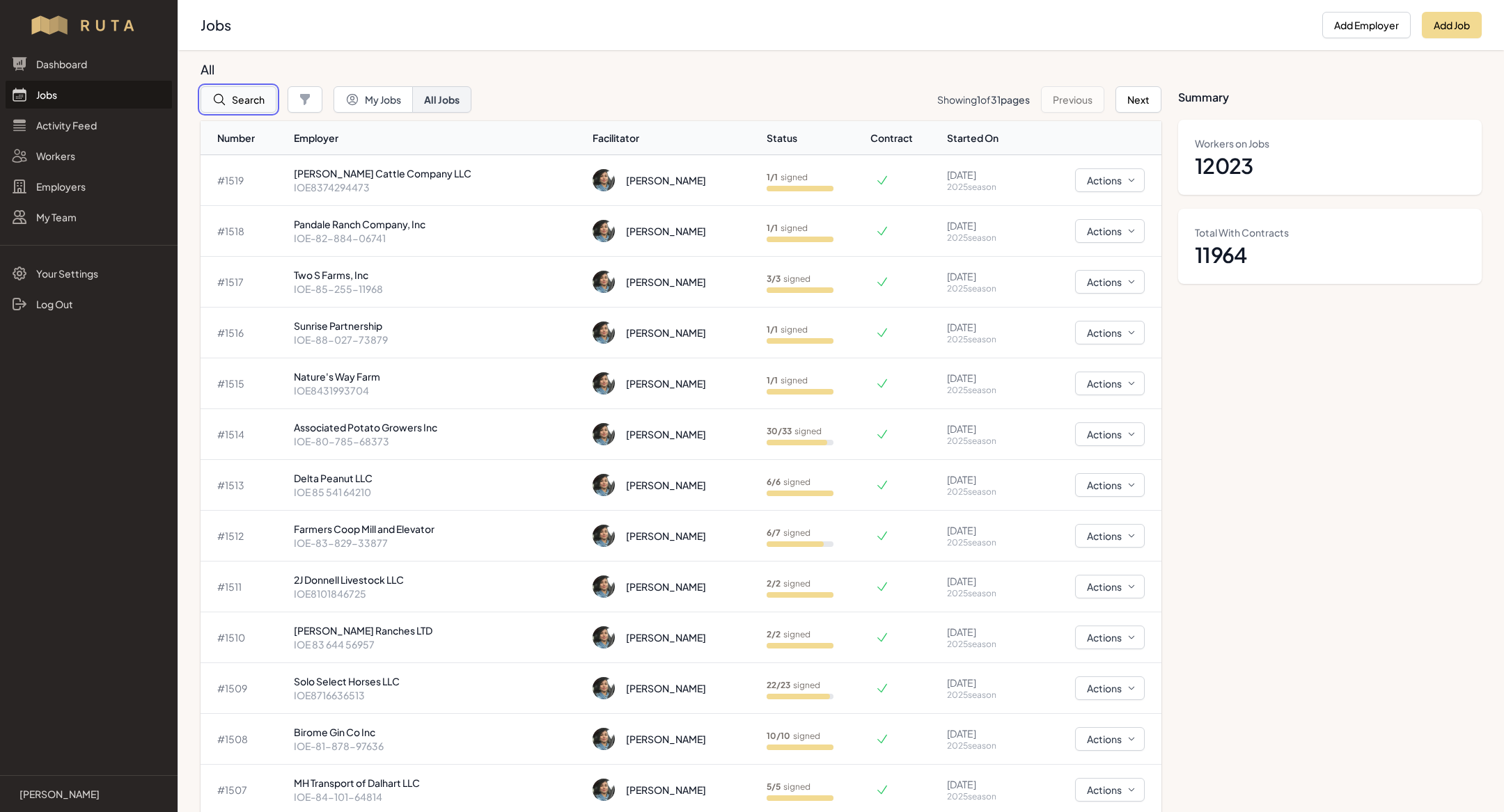
click at [235, 87] on button "Search" at bounding box center [238, 99] width 76 height 26
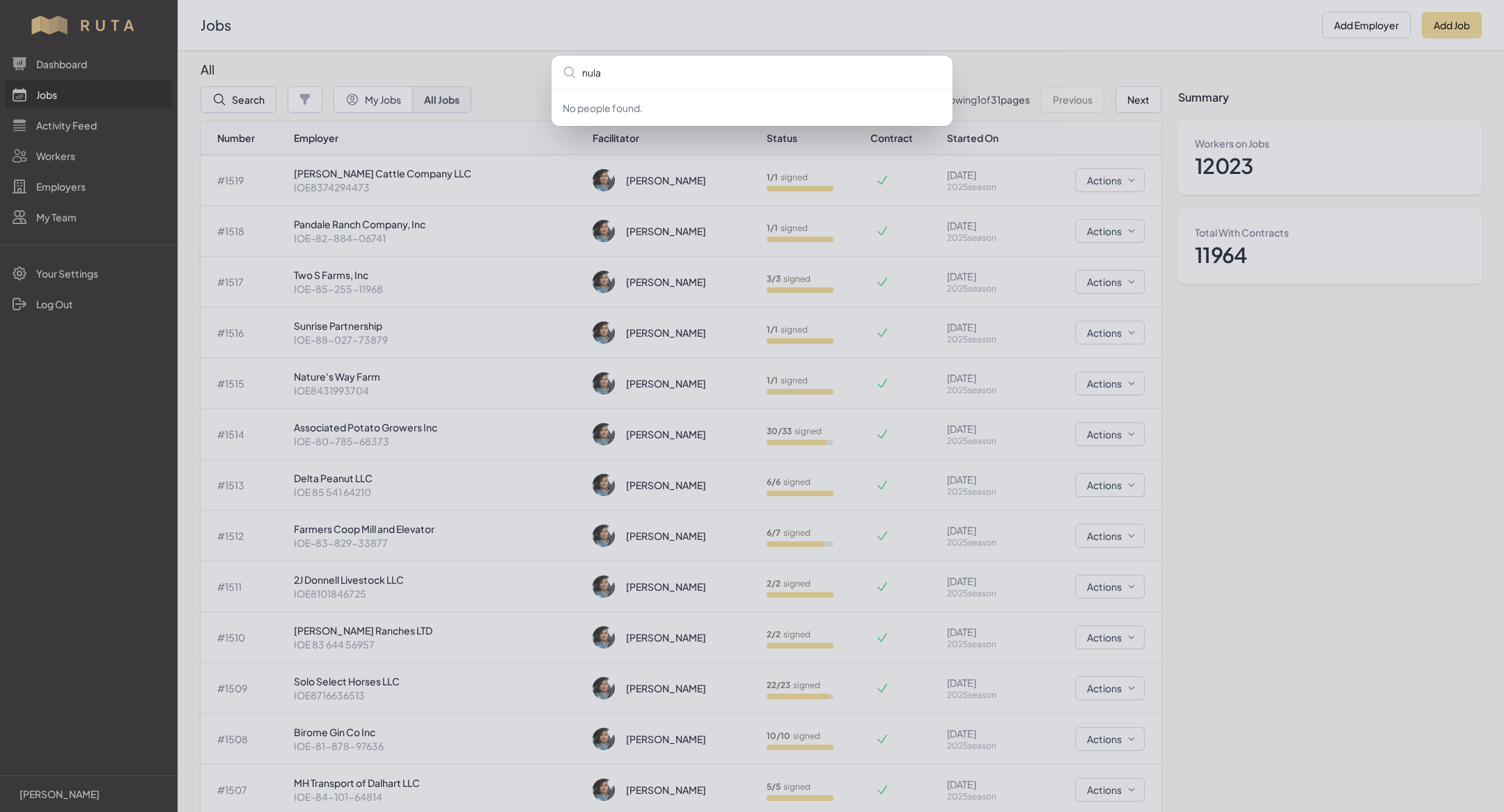
type input "nulaw"
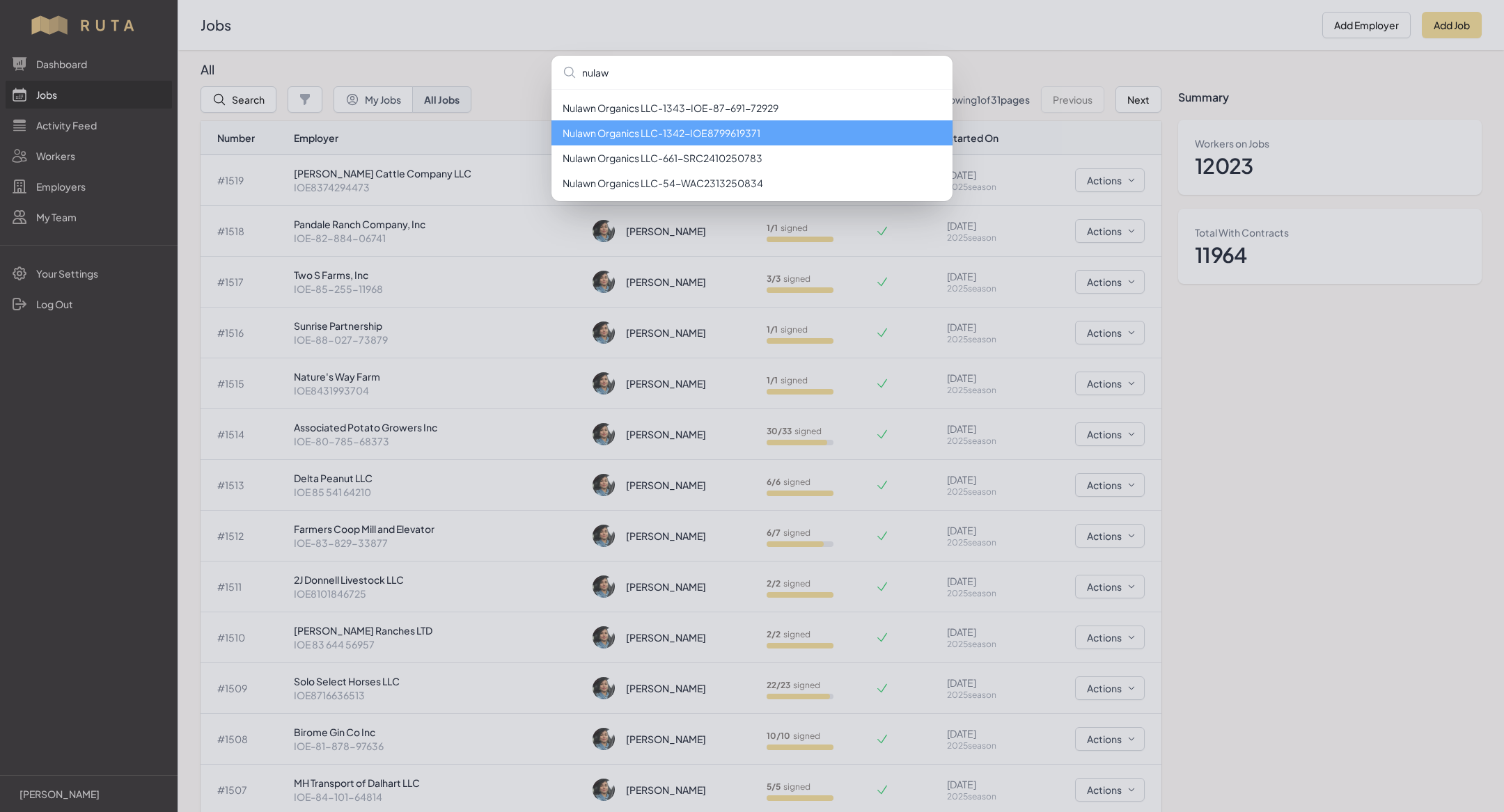
click at [637, 131] on li "Nulawn Organics LLC - 1342 - IOE8799619371" at bounding box center [752, 133] width 401 height 25
